Goal: Information Seeking & Learning: Learn about a topic

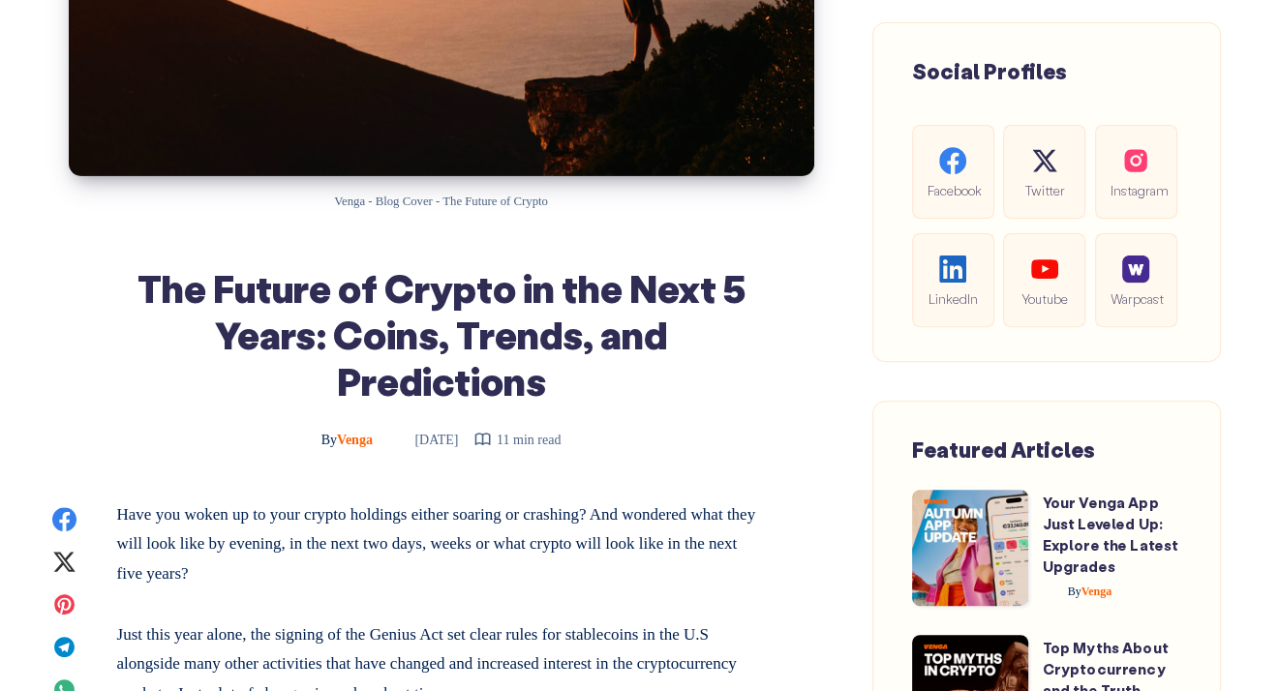
scroll to position [513, 0]
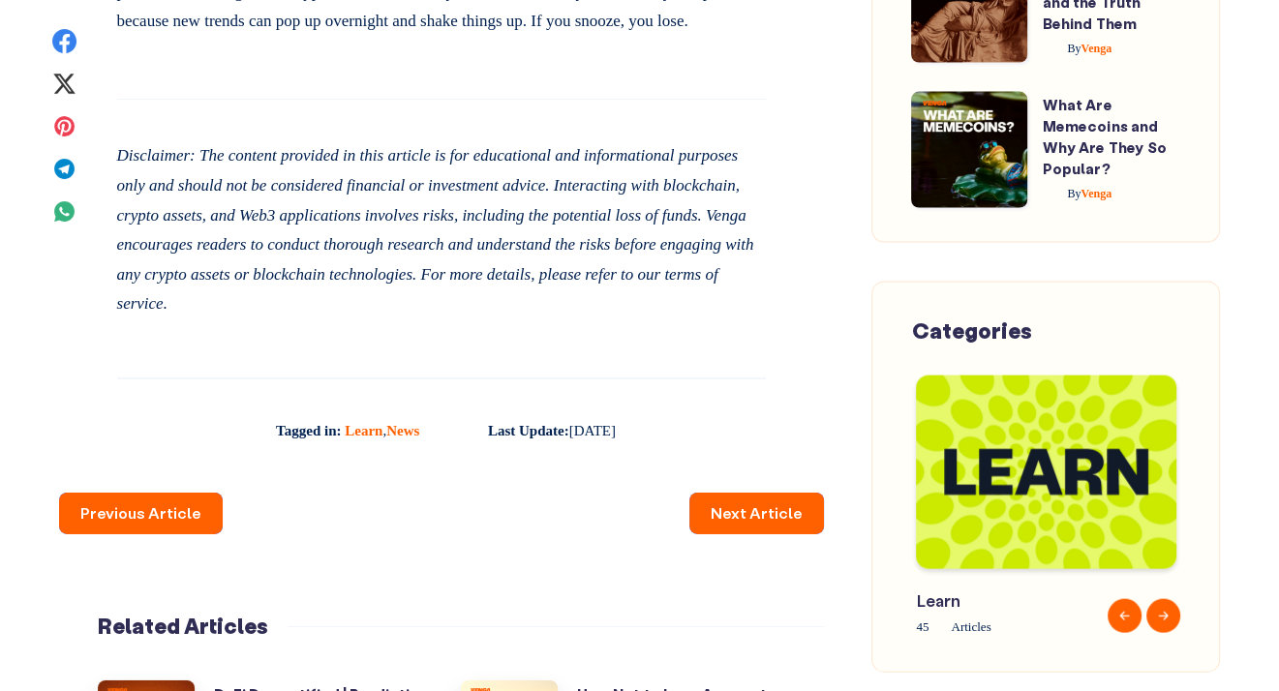
scroll to position [11957, 0]
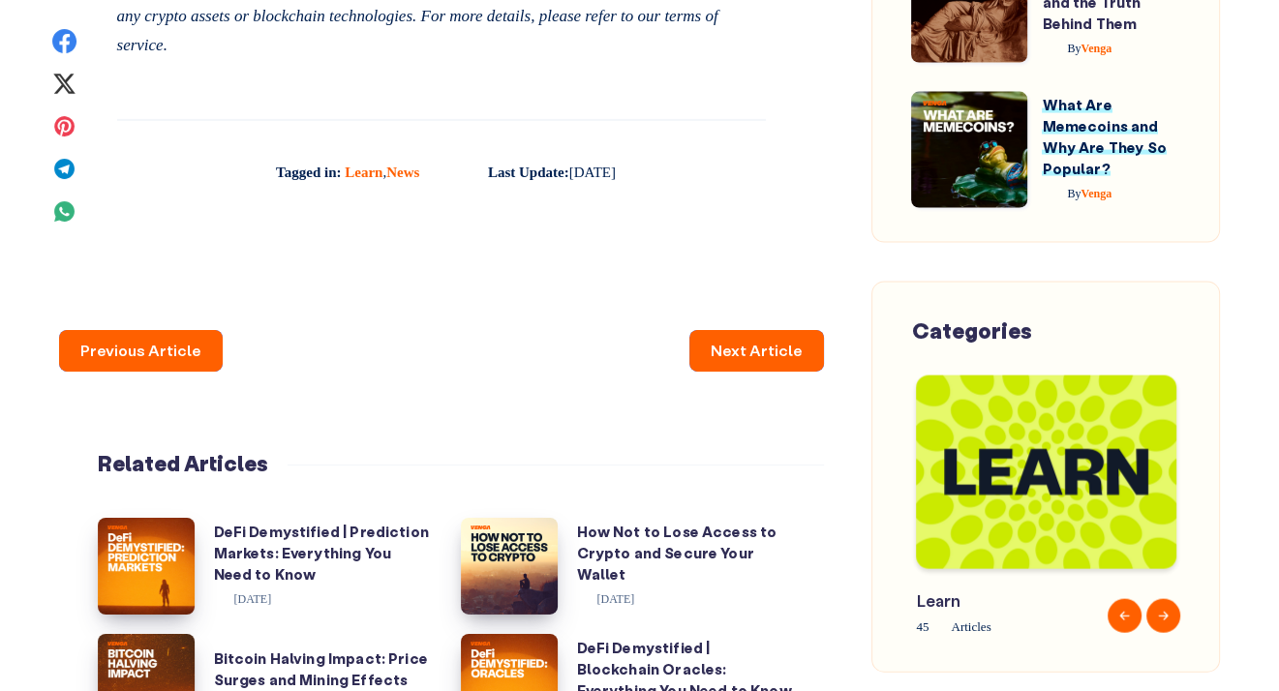
click at [1058, 124] on link "What Are Memecoins and Why Are They So Popular?" at bounding box center [1103, 136] width 124 height 82
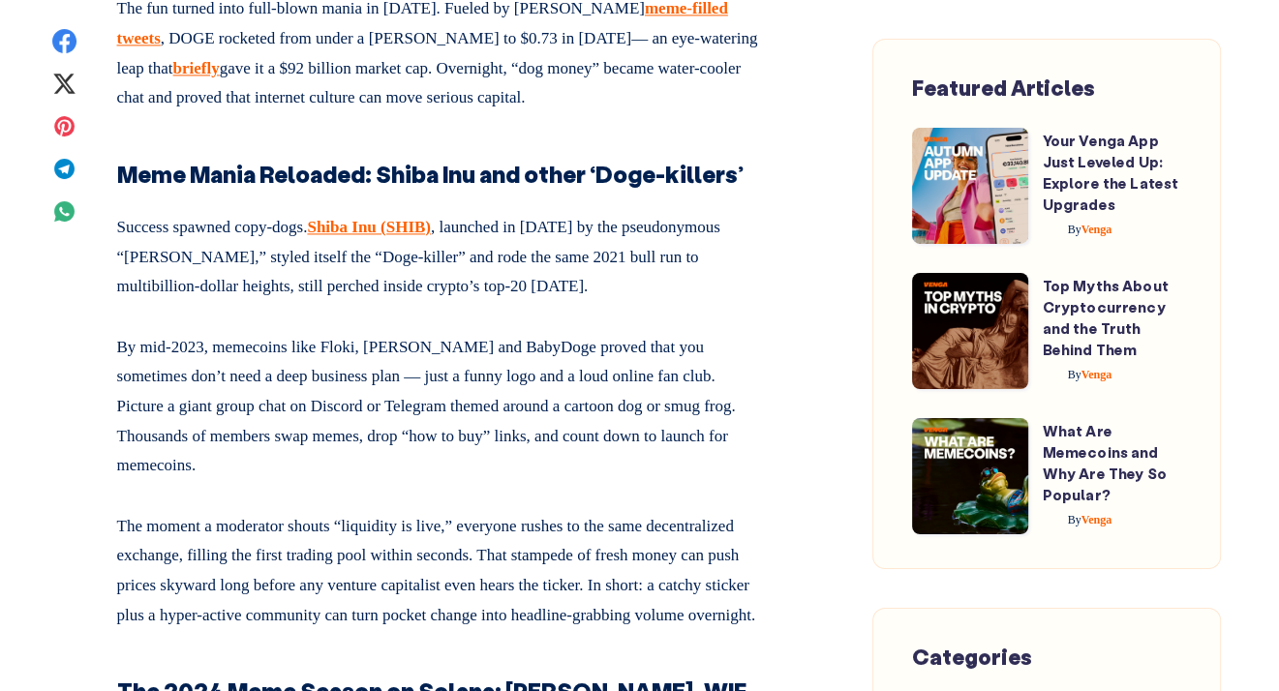
scroll to position [2394, 0]
